Goal: Communication & Community: Answer question/provide support

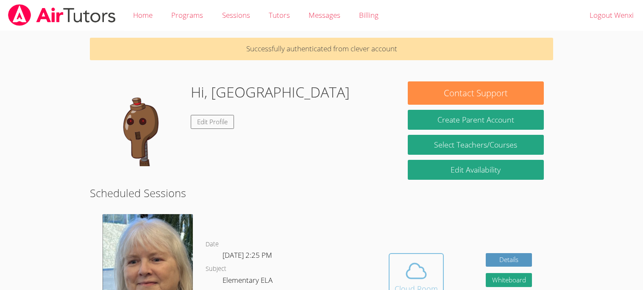
click at [411, 271] on icon at bounding box center [416, 271] width 24 height 24
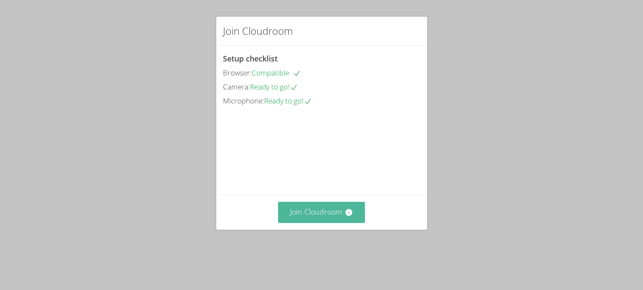
click at [324, 223] on button "Join Cloudroom" at bounding box center [321, 212] width 87 height 21
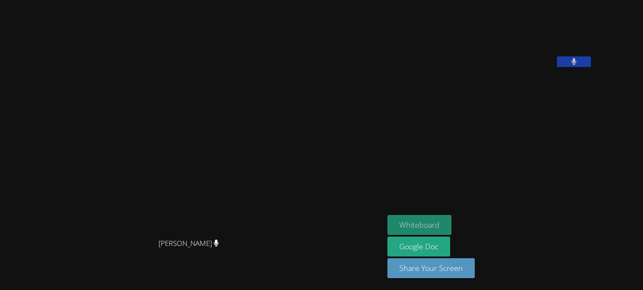
click at [452, 222] on button "Whiteboard" at bounding box center [420, 225] width 64 height 20
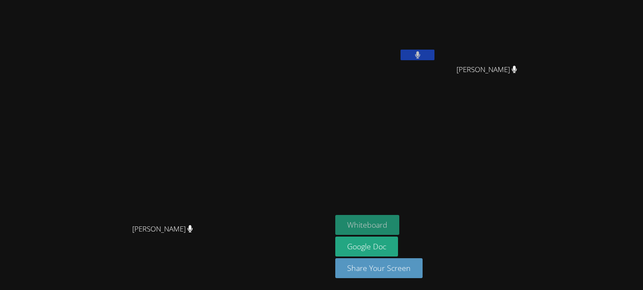
click at [399, 222] on button "Whiteboard" at bounding box center [367, 225] width 64 height 20
click at [399, 219] on button "Whiteboard" at bounding box center [367, 225] width 64 height 20
click at [399, 218] on button "Whiteboard" at bounding box center [367, 225] width 64 height 20
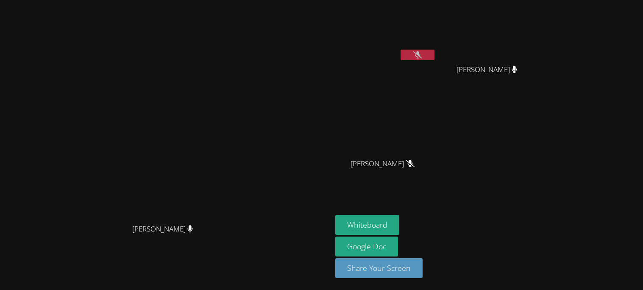
click at [435, 53] on button at bounding box center [418, 55] width 34 height 11
click at [435, 56] on button at bounding box center [418, 55] width 34 height 11
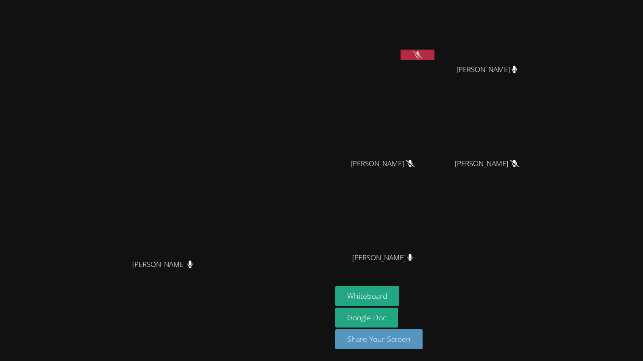
click at [435, 51] on button at bounding box center [418, 55] width 34 height 11
click at [436, 47] on video at bounding box center [385, 31] width 101 height 57
click at [435, 50] on button at bounding box center [418, 55] width 34 height 11
click at [435, 61] on div at bounding box center [418, 56] width 34 height 13
click at [435, 55] on button at bounding box center [418, 55] width 34 height 11
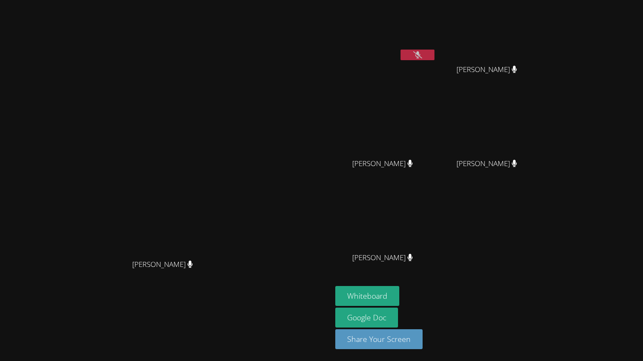
click at [517, 165] on span "Aljur Ventura" at bounding box center [487, 164] width 61 height 12
click at [435, 55] on button at bounding box center [418, 55] width 34 height 11
click at [436, 70] on div "Wenxi Xie" at bounding box center [385, 48] width 101 height 91
click at [420, 56] on icon at bounding box center [417, 54] width 5 height 7
click at [435, 50] on button at bounding box center [418, 55] width 34 height 11
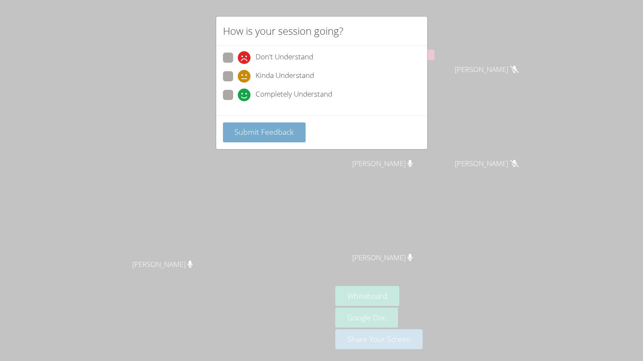
click at [247, 129] on span "Submit Feedback" at bounding box center [263, 132] width 59 height 10
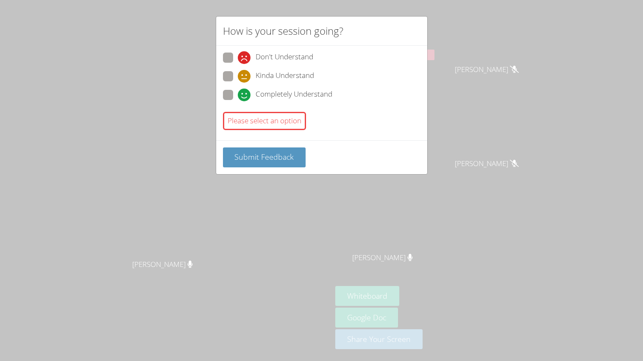
click at [238, 101] on span at bounding box center [238, 101] width 0 height 0
click at [238, 92] on input "Completely Understand" at bounding box center [241, 93] width 7 height 7
radio input "true"
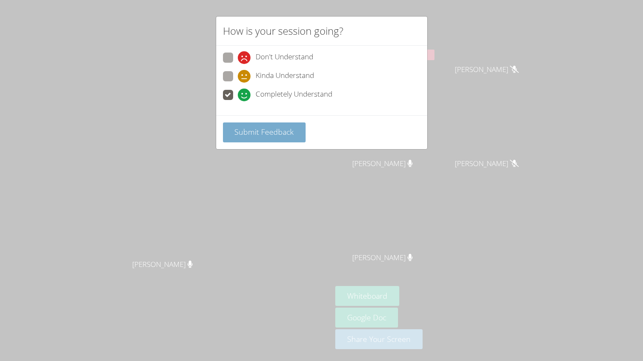
click at [255, 128] on span "Submit Feedback" at bounding box center [263, 132] width 59 height 10
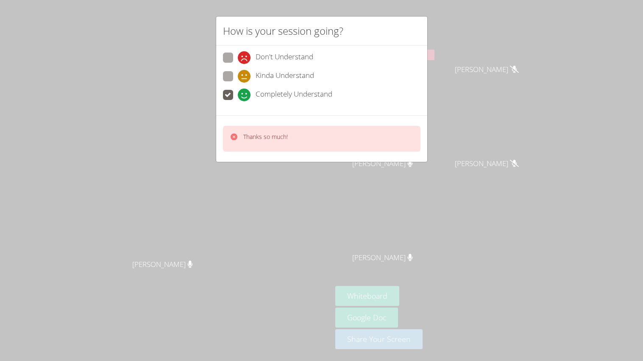
click at [238, 83] on span at bounding box center [238, 83] width 0 height 0
click at [238, 75] on input "Kinda Understand" at bounding box center [241, 74] width 7 height 7
radio input "true"
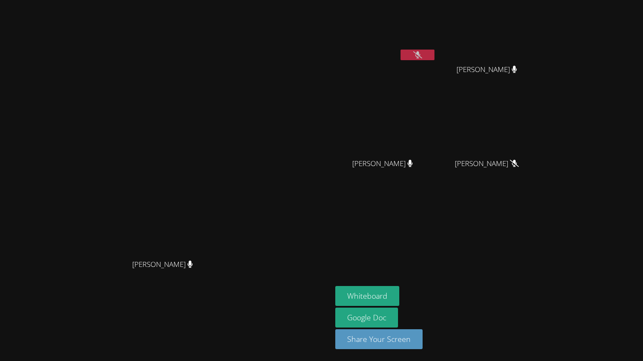
click at [422, 53] on icon at bounding box center [417, 54] width 9 height 7
